Goal: Information Seeking & Learning: Learn about a topic

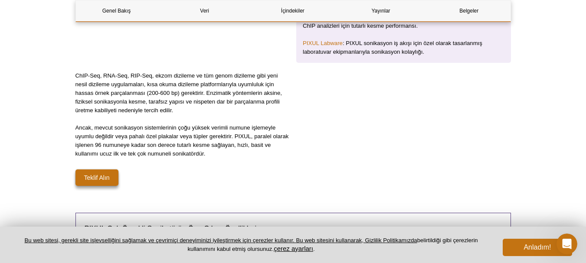
scroll to position [268, 0]
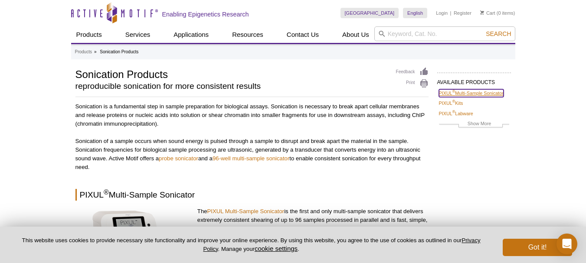
click at [476, 95] on link "PIXUL ® Multi-Sample Sonicator" at bounding box center [471, 93] width 65 height 8
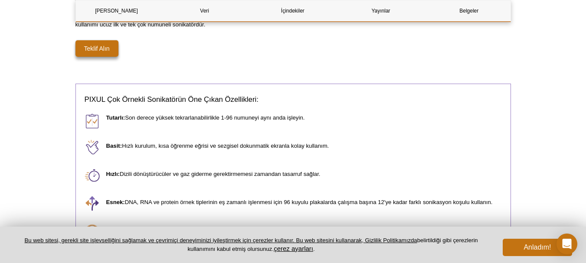
scroll to position [405, 0]
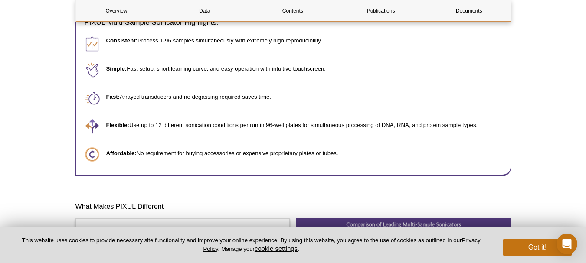
scroll to position [473, 0]
